Goal: Task Accomplishment & Management: Manage account settings

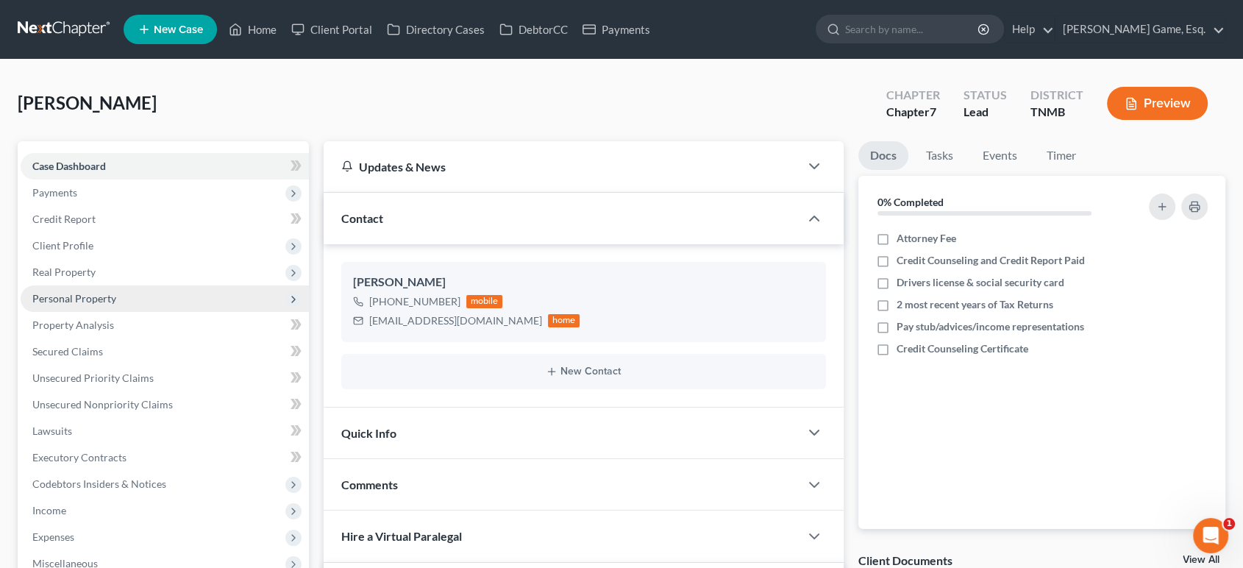
click at [116, 305] on span "Personal Property" at bounding box center [74, 298] width 84 height 13
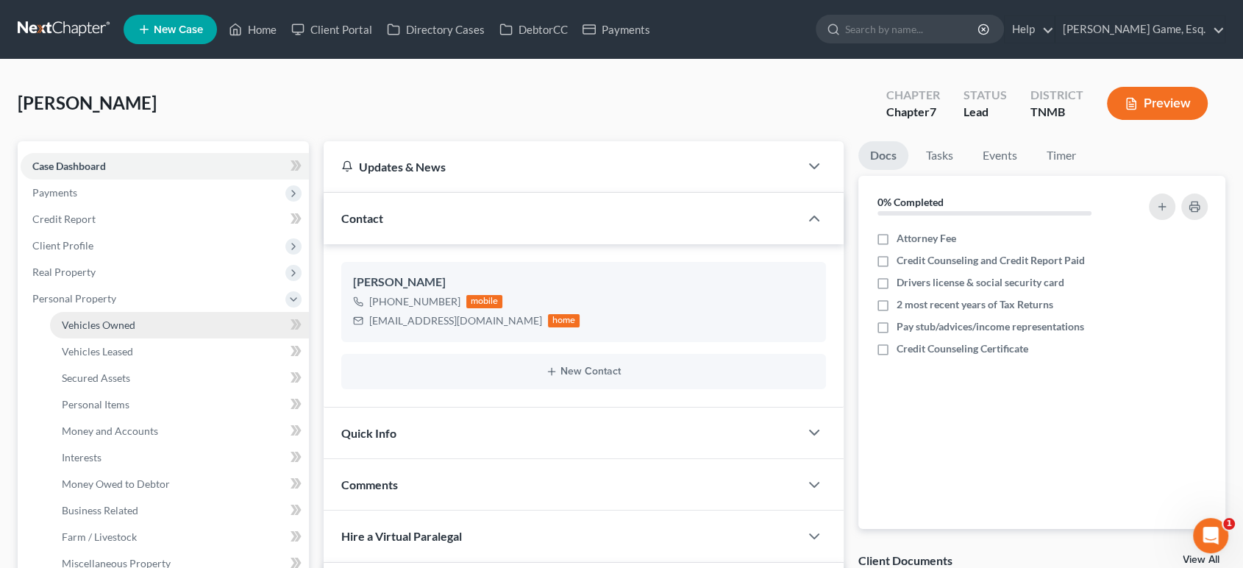
click at [180, 338] on link "Vehicles Owned" at bounding box center [179, 325] width 259 height 26
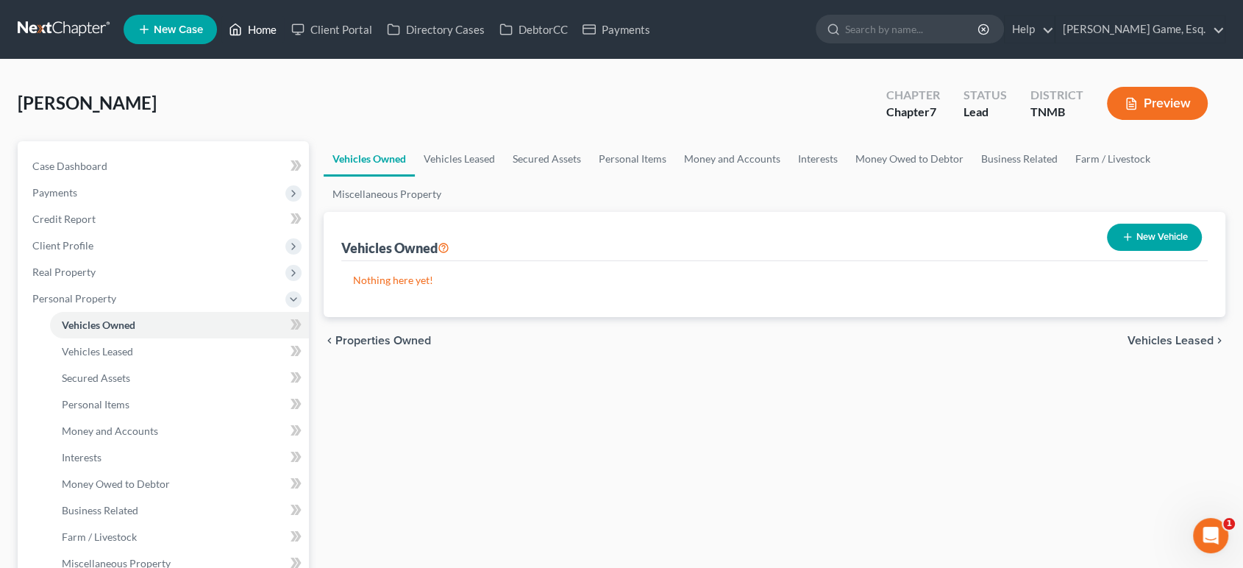
click at [284, 27] on link "Home" at bounding box center [252, 29] width 63 height 26
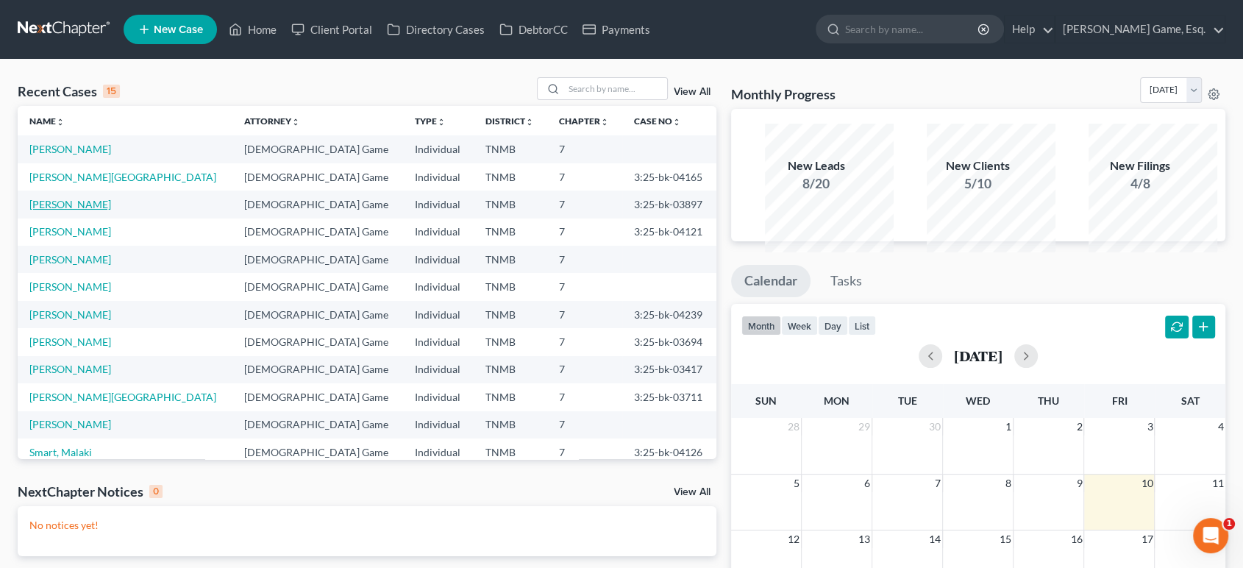
click at [111, 210] on link "[PERSON_NAME]" at bounding box center [70, 204] width 82 height 13
select select "6"
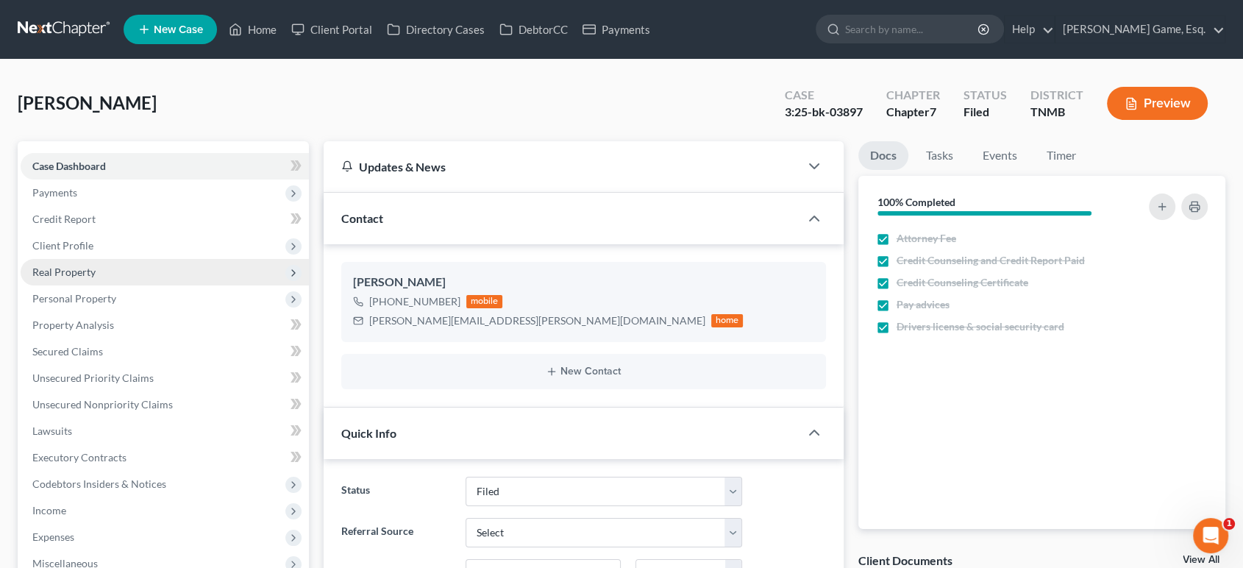
click at [151, 285] on span "Real Property" at bounding box center [165, 272] width 288 height 26
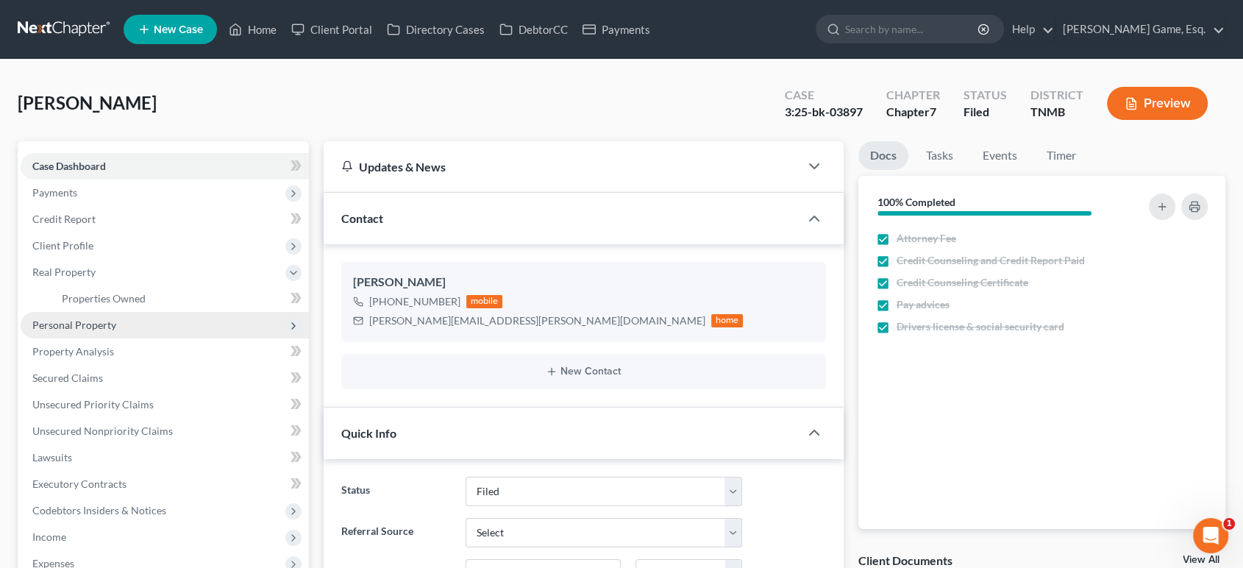
click at [163, 338] on span "Personal Property" at bounding box center [165, 325] width 288 height 26
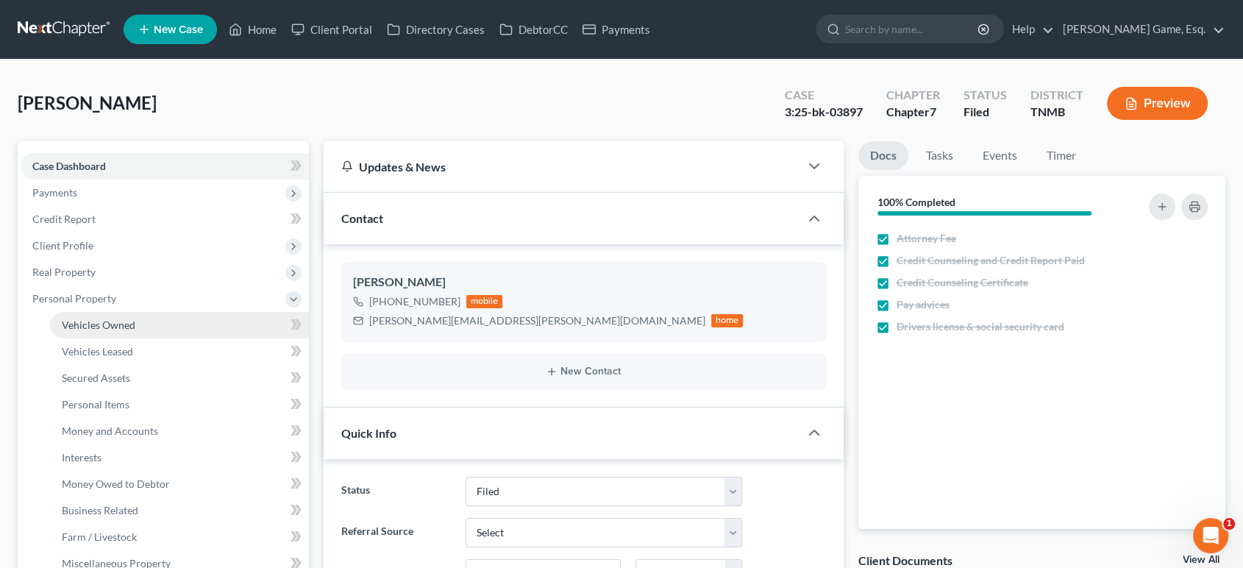
click at [171, 338] on link "Vehicles Owned" at bounding box center [179, 325] width 259 height 26
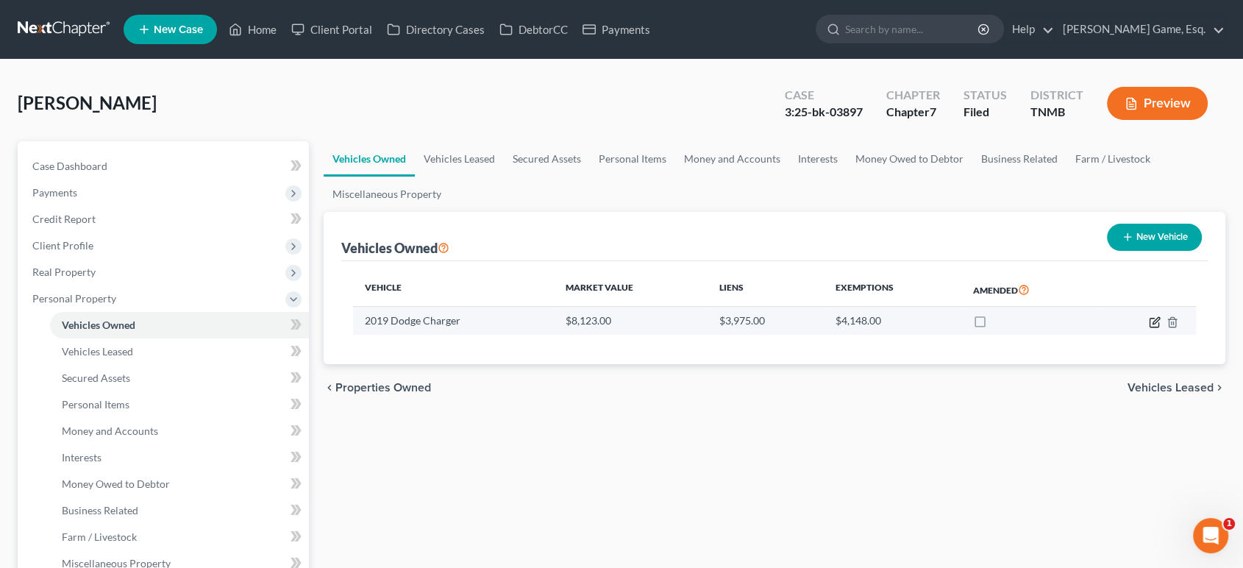
click at [1149, 328] on icon "button" at bounding box center [1155, 322] width 12 height 12
select select "0"
select select "7"
select select "2"
select select "0"
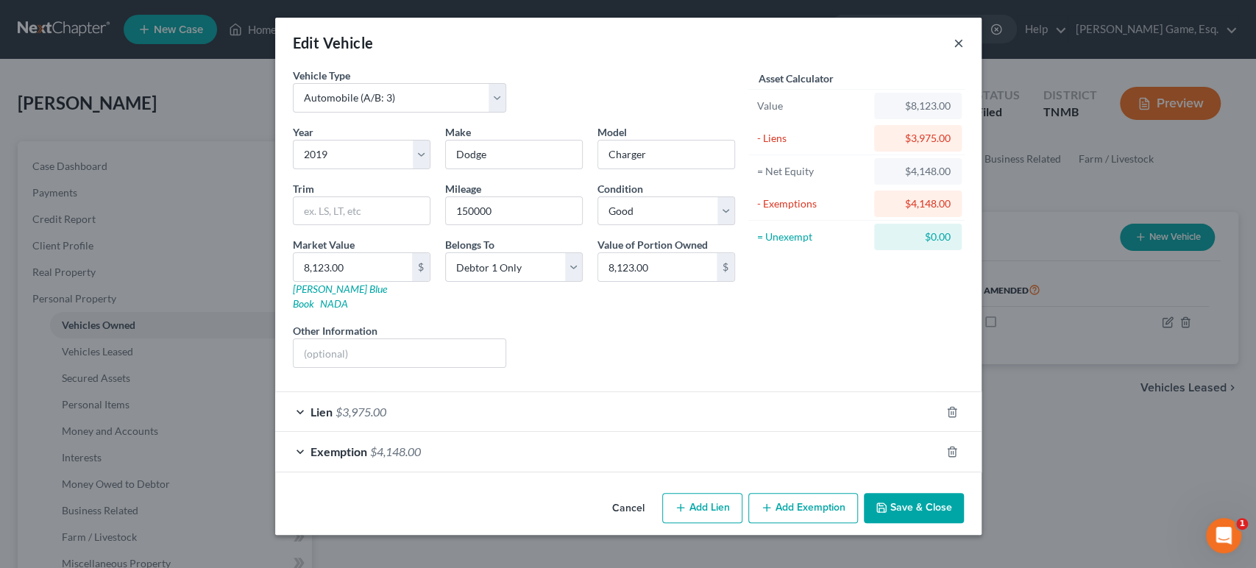
click at [964, 51] on button "×" at bounding box center [958, 43] width 10 height 18
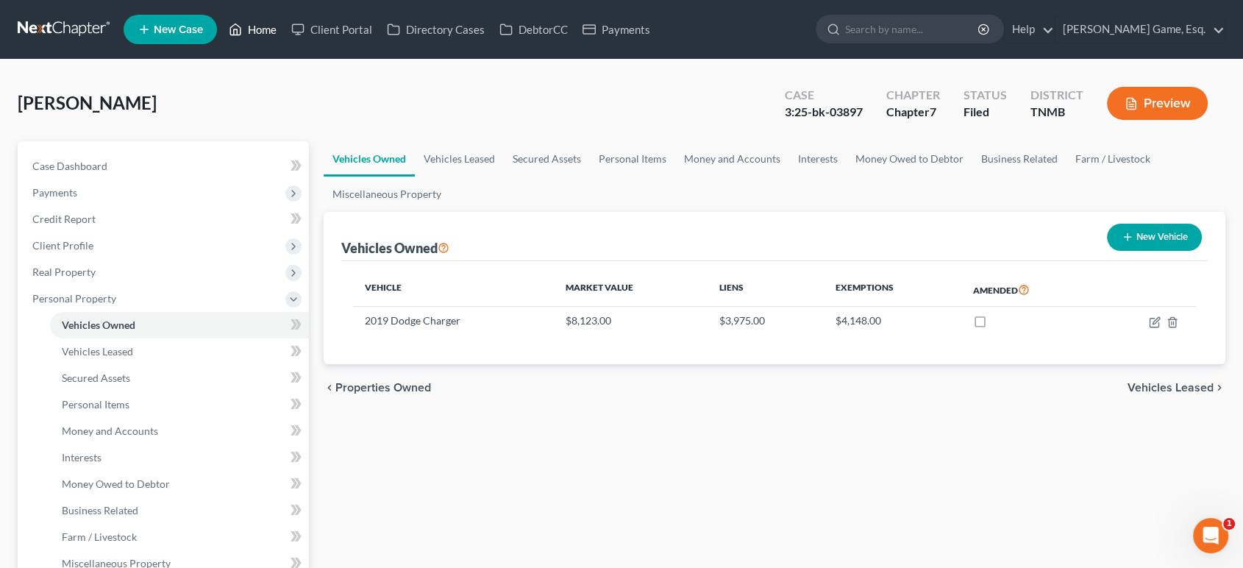
click at [284, 40] on link "Home" at bounding box center [252, 29] width 63 height 26
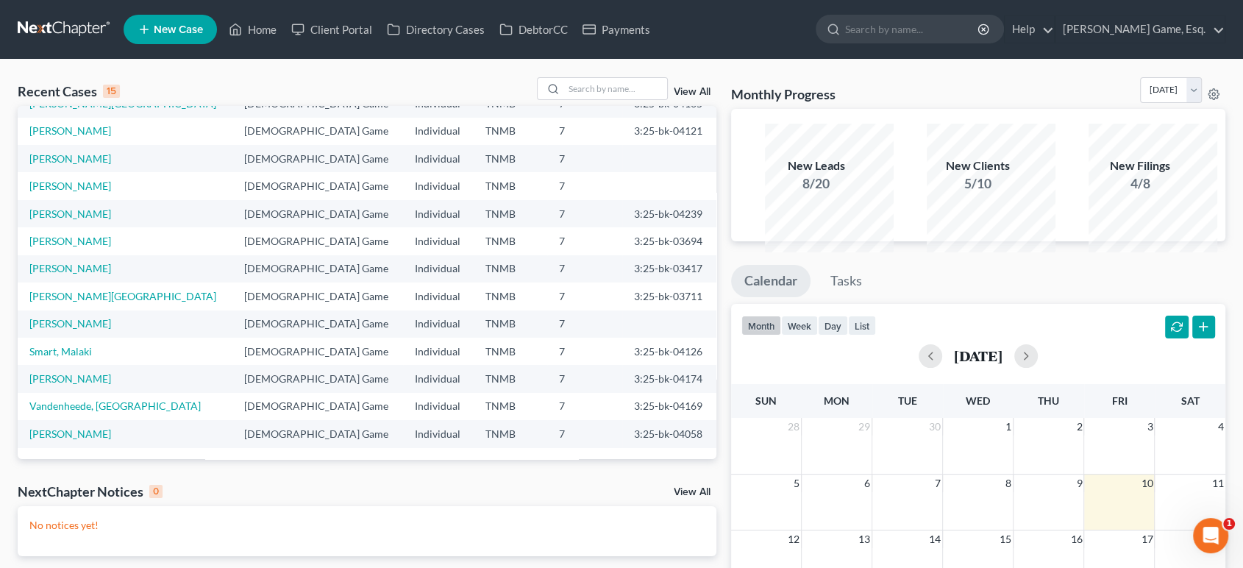
scroll to position [126, 0]
click at [105, 385] on link "[PERSON_NAME]" at bounding box center [70, 378] width 82 height 13
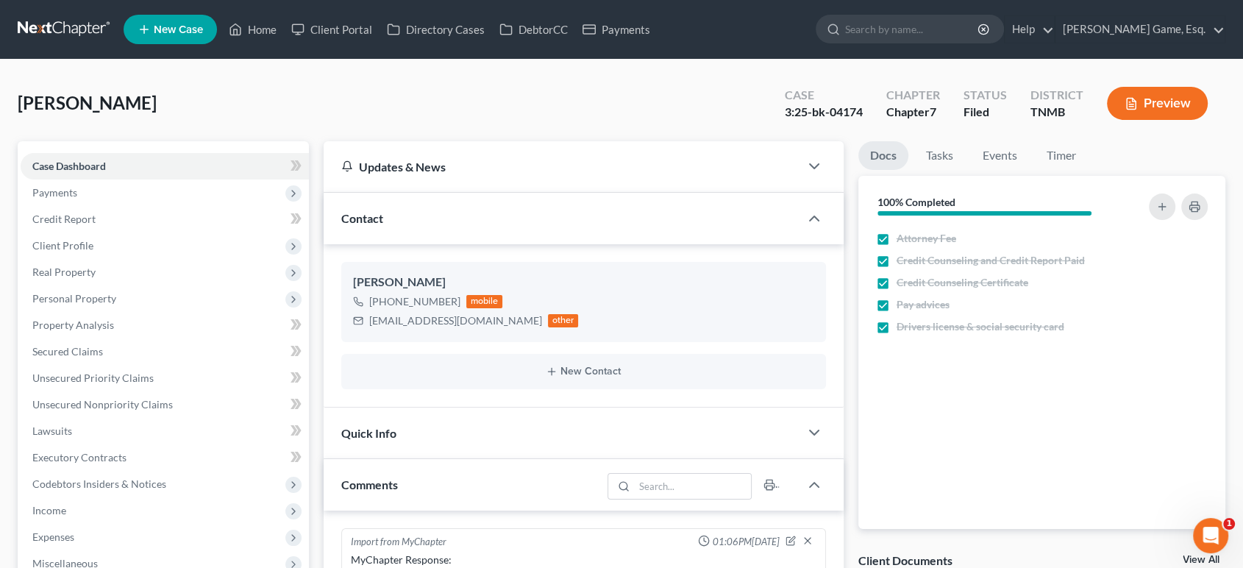
scroll to position [383, 0]
drag, startPoint x: 300, startPoint y: 36, endPoint x: 299, endPoint y: 10, distance: 25.8
click at [284, 36] on link "Home" at bounding box center [252, 29] width 63 height 26
